Goal: Obtain resource: Obtain resource

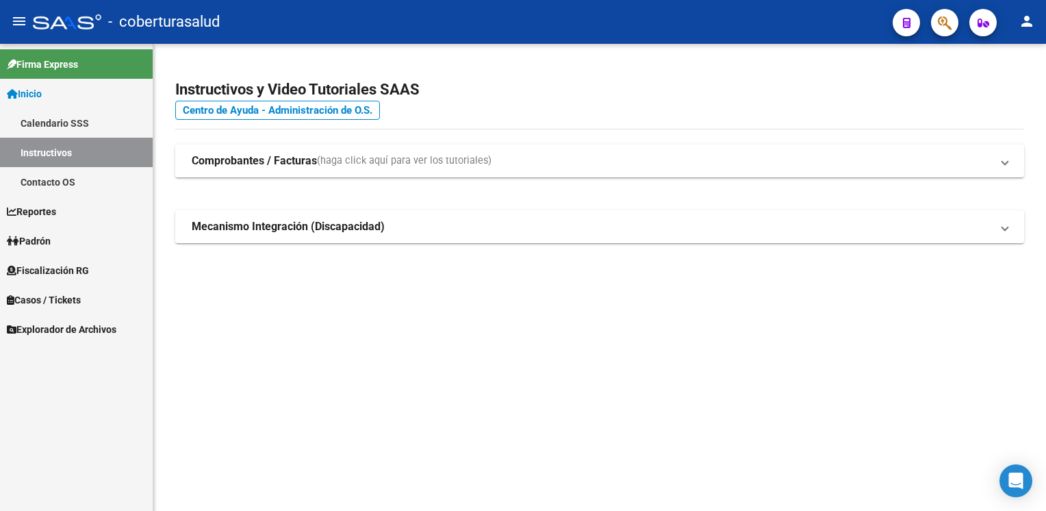
click at [98, 266] on link "Fiscalización RG" at bounding box center [76, 269] width 153 height 29
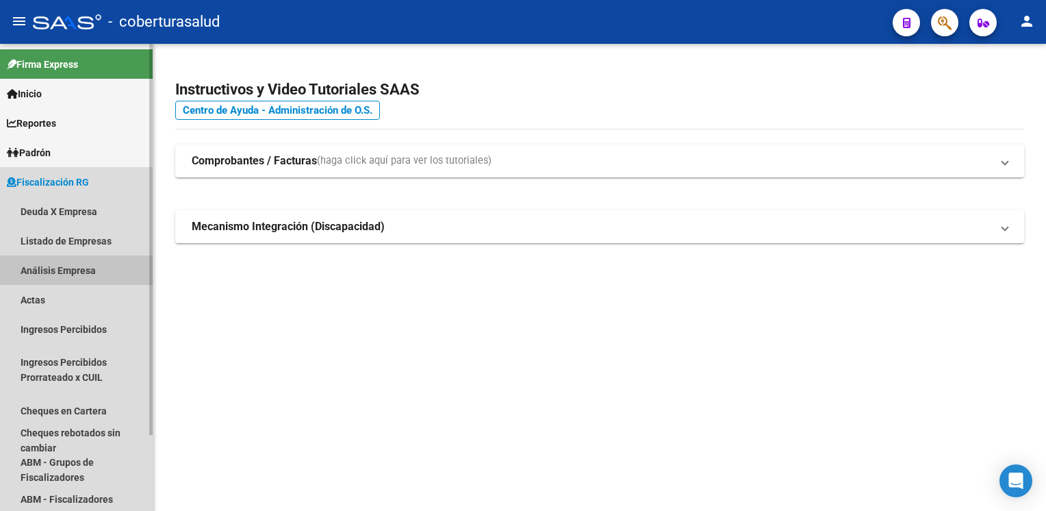
click at [88, 273] on link "Análisis Empresa" at bounding box center [76, 269] width 153 height 29
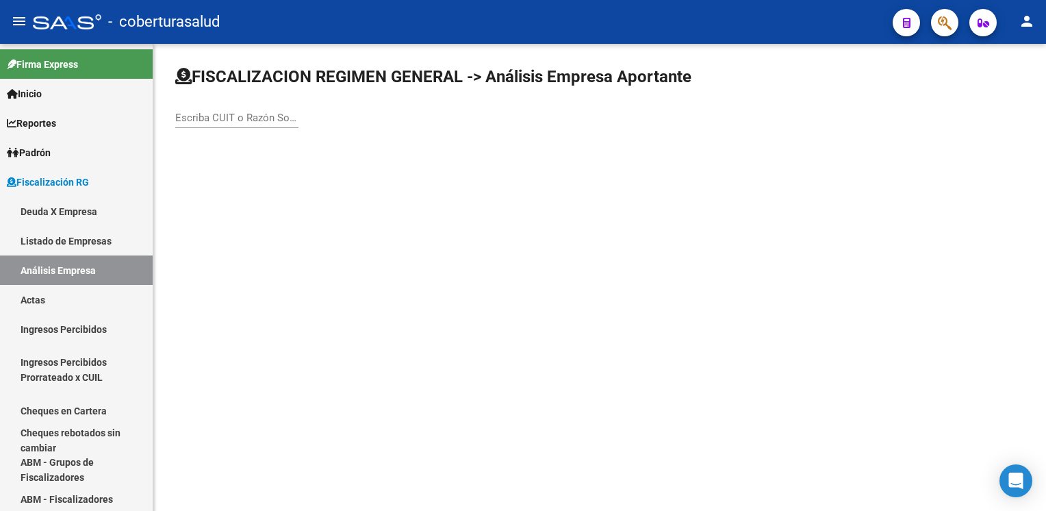
click at [252, 105] on div "Escriba CUIT o Razón Social para buscar" at bounding box center [236, 113] width 123 height 29
paste input "20296363511"
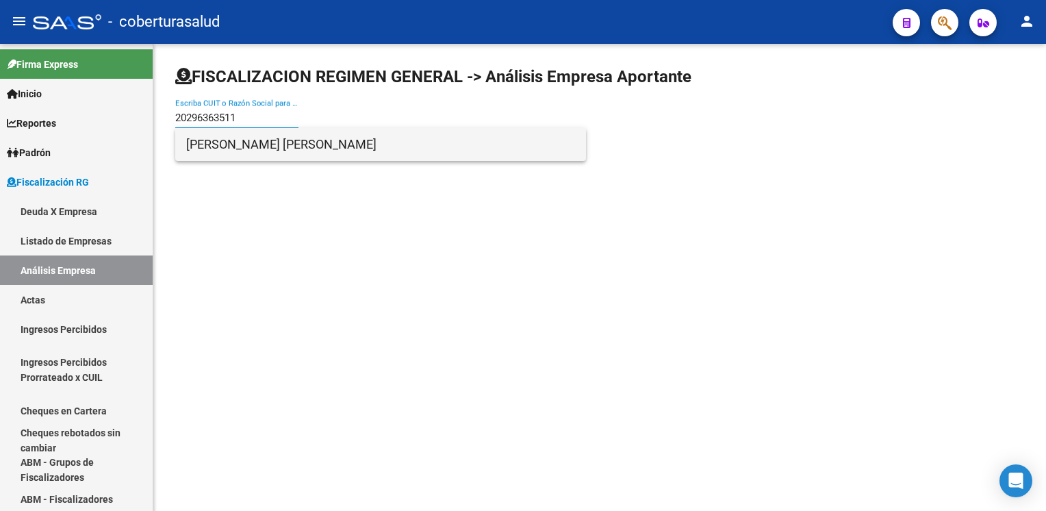
type input "20296363511"
click at [277, 151] on span "[PERSON_NAME] [PERSON_NAME]" at bounding box center [380, 144] width 389 height 33
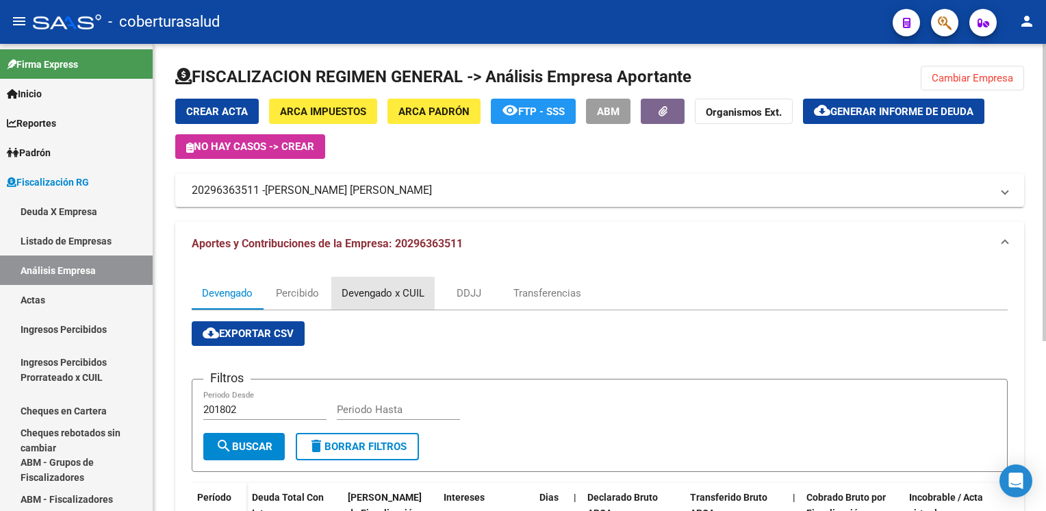
click at [368, 296] on div "Devengado x CUIL" at bounding box center [383, 293] width 83 height 15
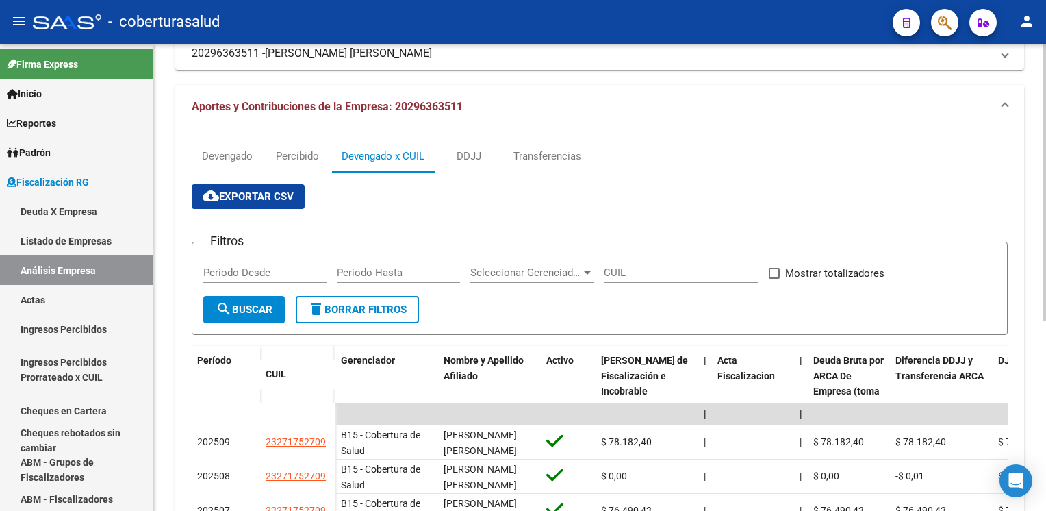
scroll to position [205, 0]
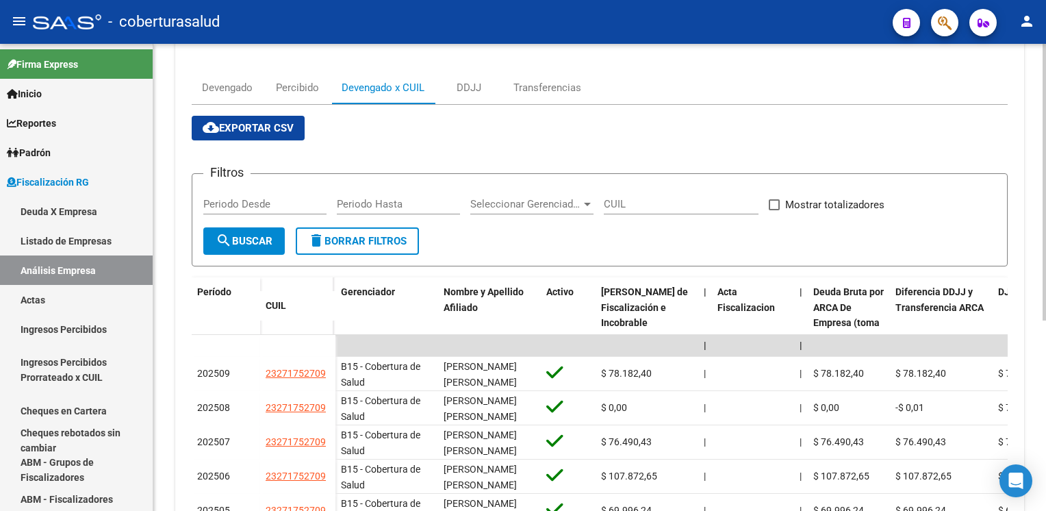
click at [273, 125] on span "cloud_download Exportar CSV" at bounding box center [248, 128] width 91 height 12
